Goal: Use online tool/utility: Utilize a website feature to perform a specific function

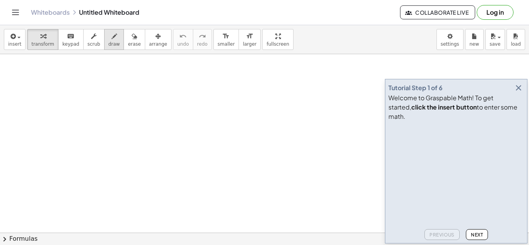
click at [110, 43] on span "draw" at bounding box center [114, 43] width 12 height 5
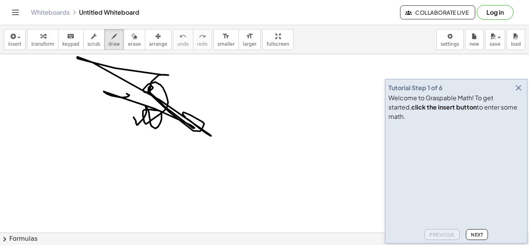
drag, startPoint x: 134, startPoint y: 117, endPoint x: 149, endPoint y: 102, distance: 21.9
click at [520, 93] on icon "button" at bounding box center [518, 87] width 9 height 9
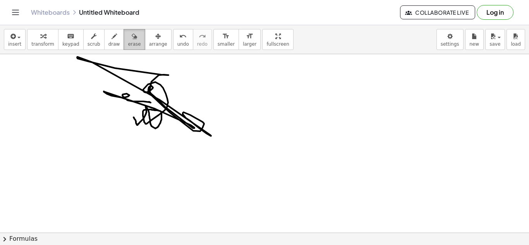
click at [132, 40] on button "erase" at bounding box center [134, 39] width 21 height 21
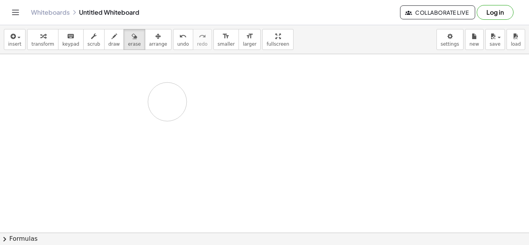
drag, startPoint x: 78, startPoint y: 57, endPoint x: 167, endPoint y: 104, distance: 101.2
click at [112, 36] on icon "button" at bounding box center [114, 36] width 5 height 9
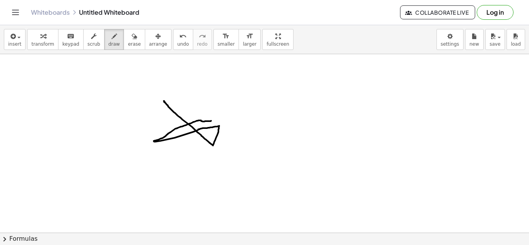
drag, startPoint x: 164, startPoint y: 101, endPoint x: 213, endPoint y: 121, distance: 52.8
click at [128, 37] on div "button" at bounding box center [134, 35] width 13 height 9
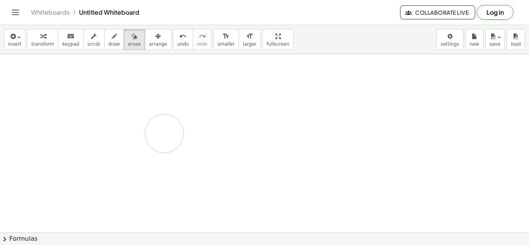
drag, startPoint x: 157, startPoint y: 88, endPoint x: 157, endPoint y: 132, distance: 43.8
click at [88, 42] on span "scrub" at bounding box center [94, 43] width 13 height 5
drag, startPoint x: 133, startPoint y: 81, endPoint x: 177, endPoint y: 125, distance: 62.2
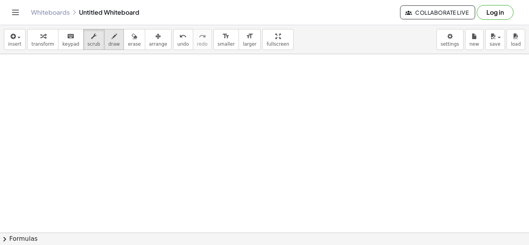
click at [108, 45] on span "draw" at bounding box center [114, 43] width 12 height 5
drag, startPoint x: 108, startPoint y: 50, endPoint x: 203, endPoint y: 126, distance: 121.1
click at [203, 126] on div "insert select one: Math Expression Function Text Youtube Video Graphing Geometr…" at bounding box center [264, 135] width 529 height 220
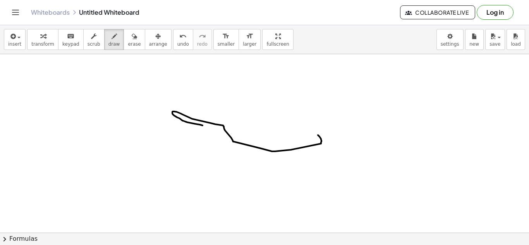
drag, startPoint x: 203, startPoint y: 126, endPoint x: 316, endPoint y: 134, distance: 113.5
click at [88, 37] on div "button" at bounding box center [94, 35] width 13 height 9
drag, startPoint x: 169, startPoint y: 108, endPoint x: 286, endPoint y: 160, distance: 128.5
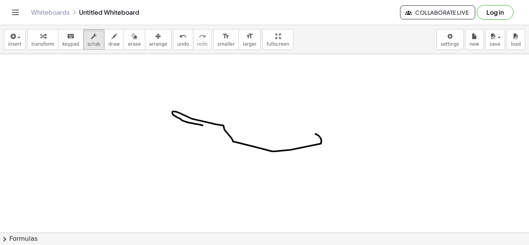
click at [130, 44] on span "erase" at bounding box center [134, 43] width 13 height 5
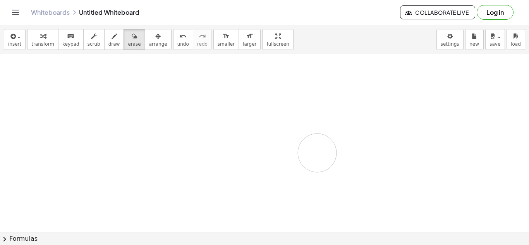
drag, startPoint x: 171, startPoint y: 107, endPoint x: 319, endPoint y: 153, distance: 155.0
